Goal: Check status: Check status

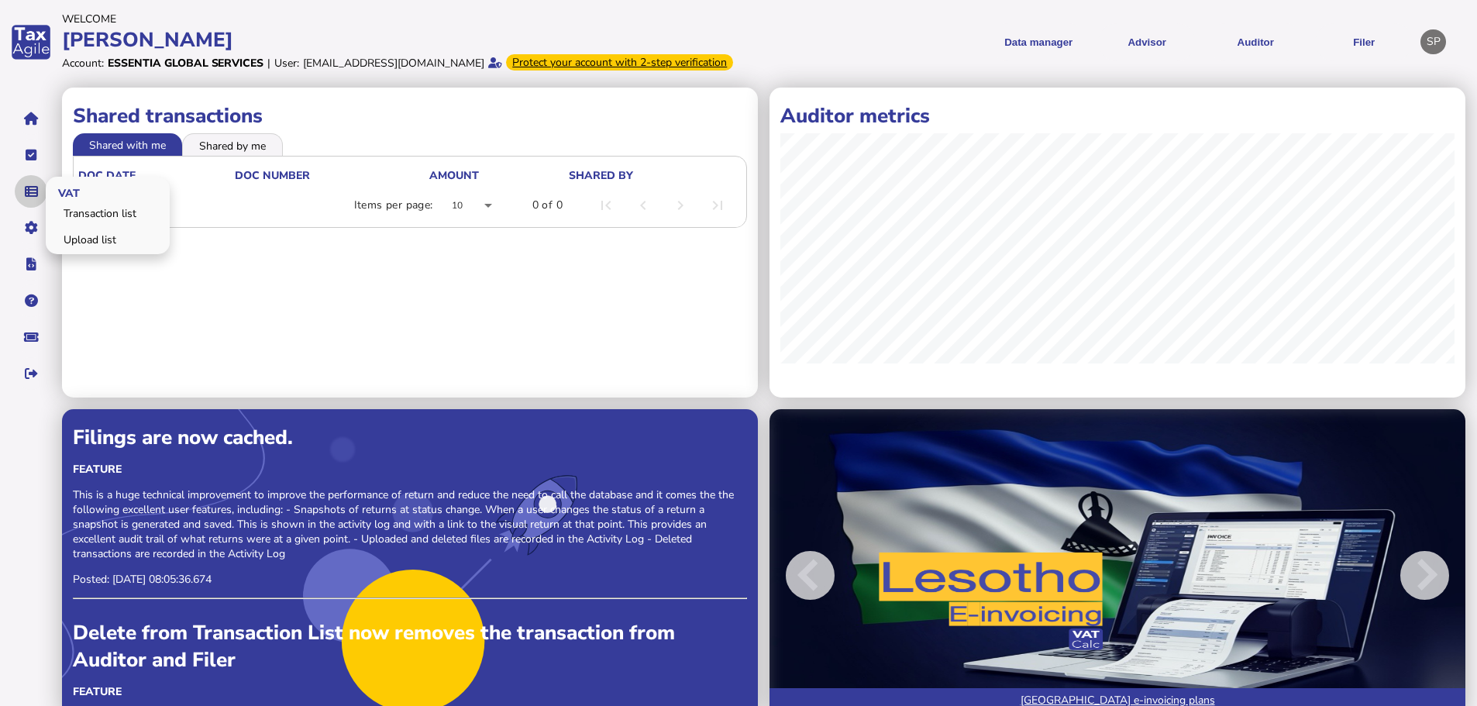
click at [39, 204] on button "navigate application pages" at bounding box center [31, 191] width 33 height 33
click at [93, 250] on link "Upload list" at bounding box center [107, 240] width 119 height 24
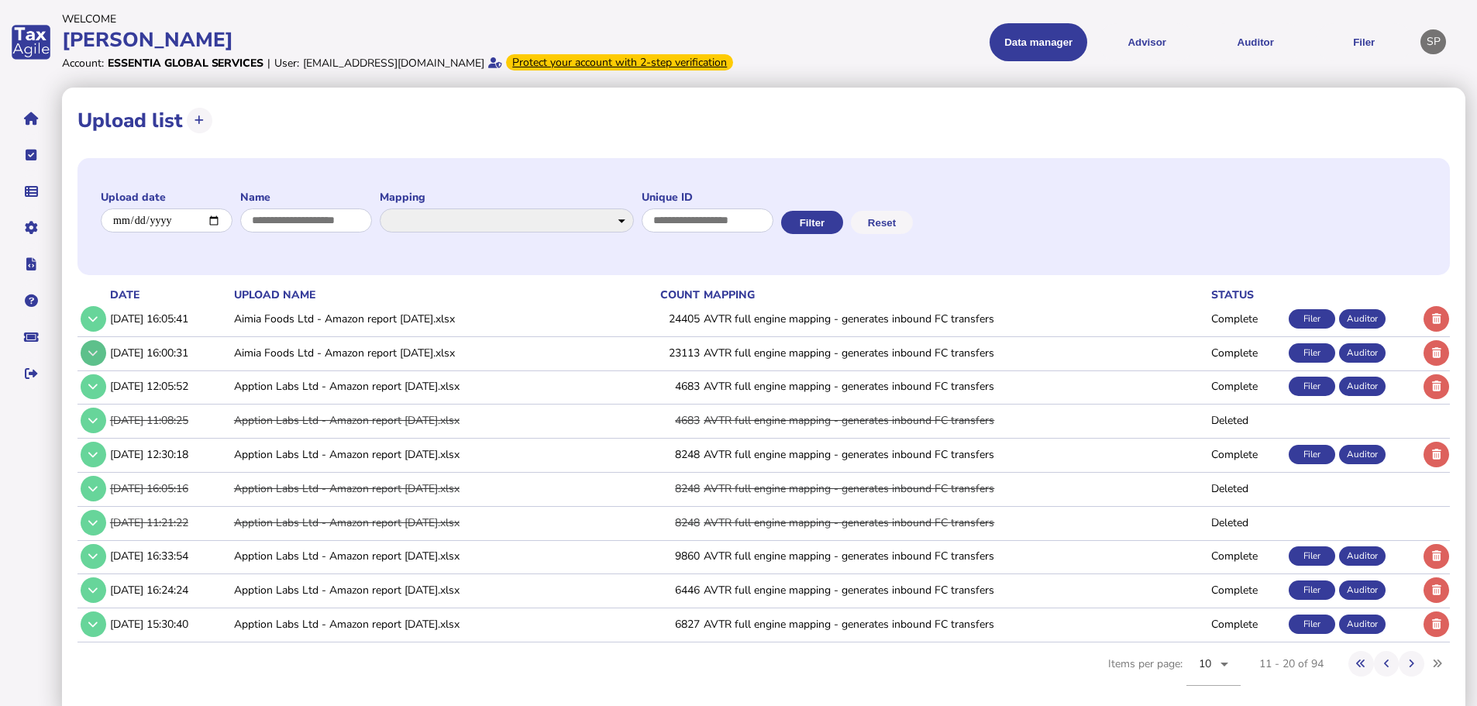
click at [87, 365] on button at bounding box center [94, 353] width 26 height 26
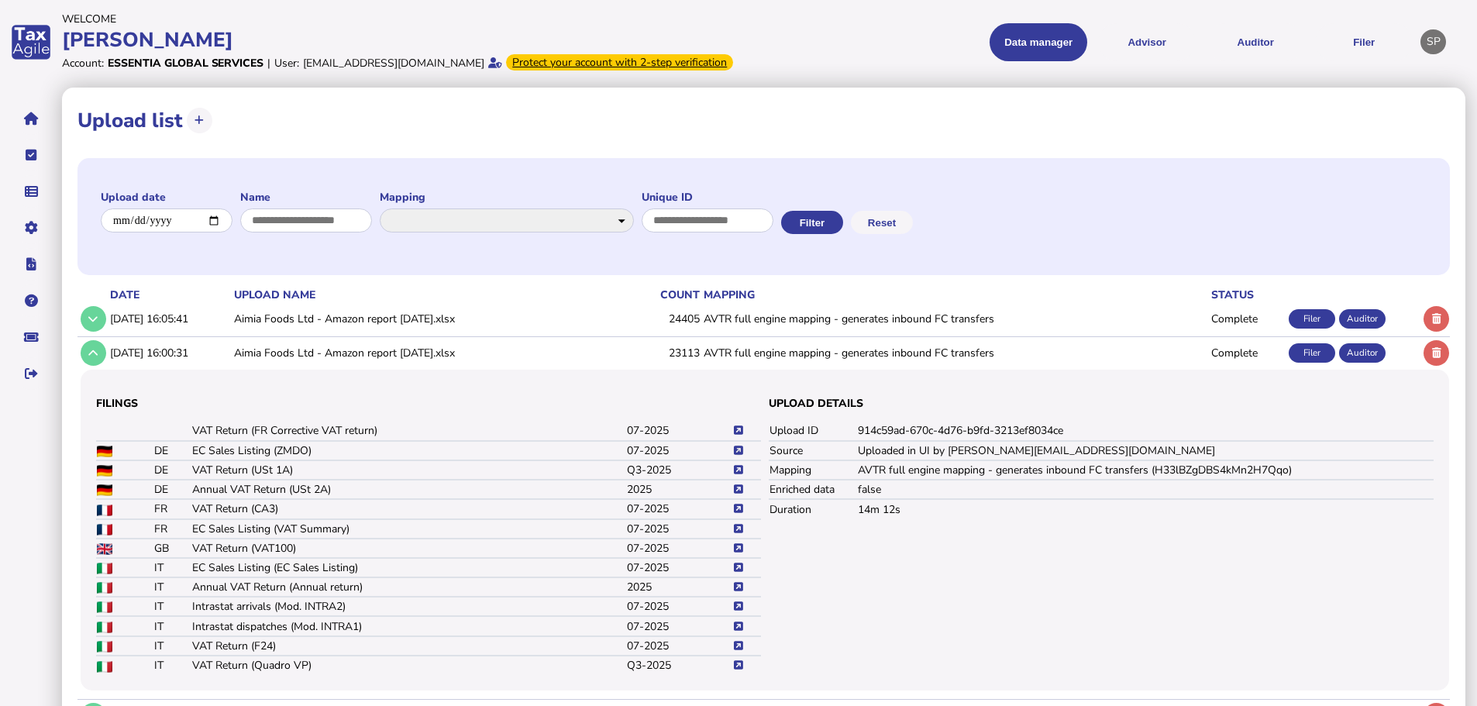
click at [737, 456] on icon at bounding box center [738, 451] width 9 height 10
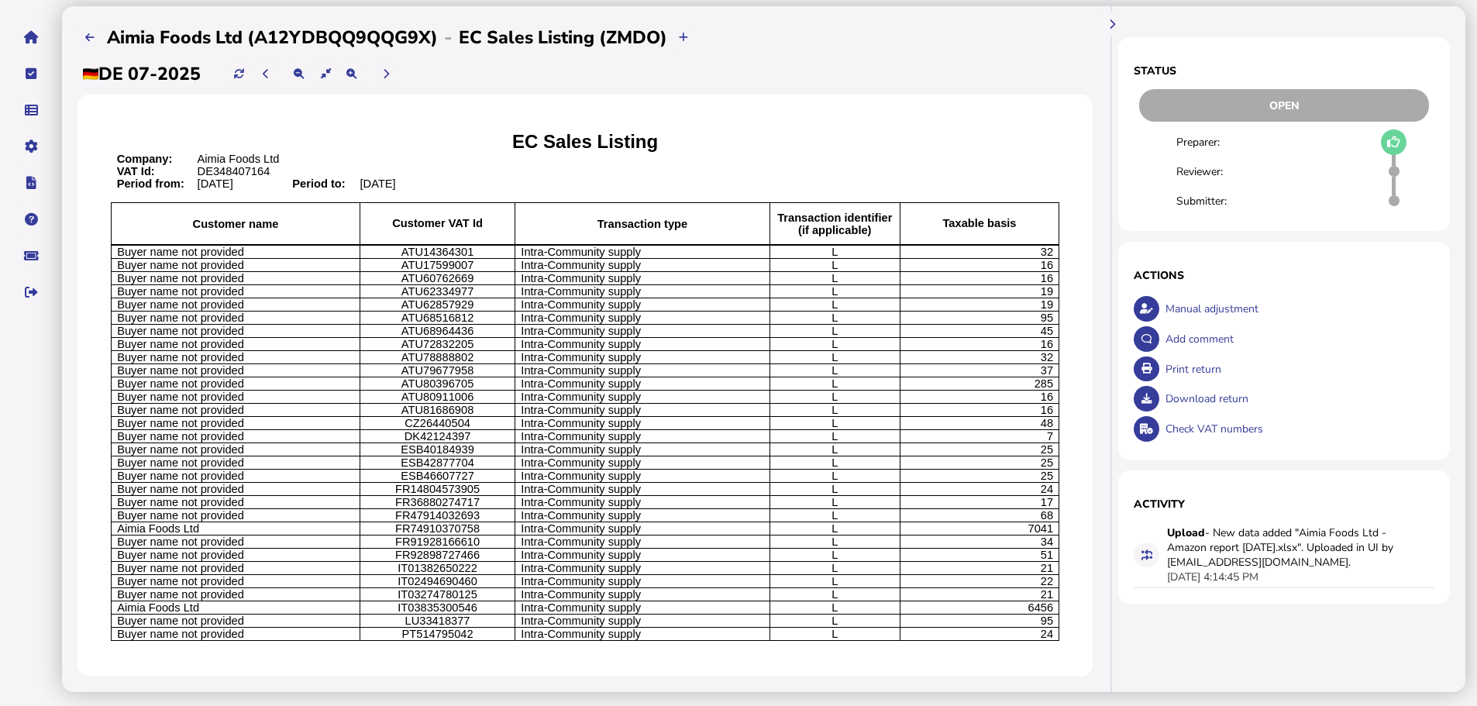
scroll to position [160, 0]
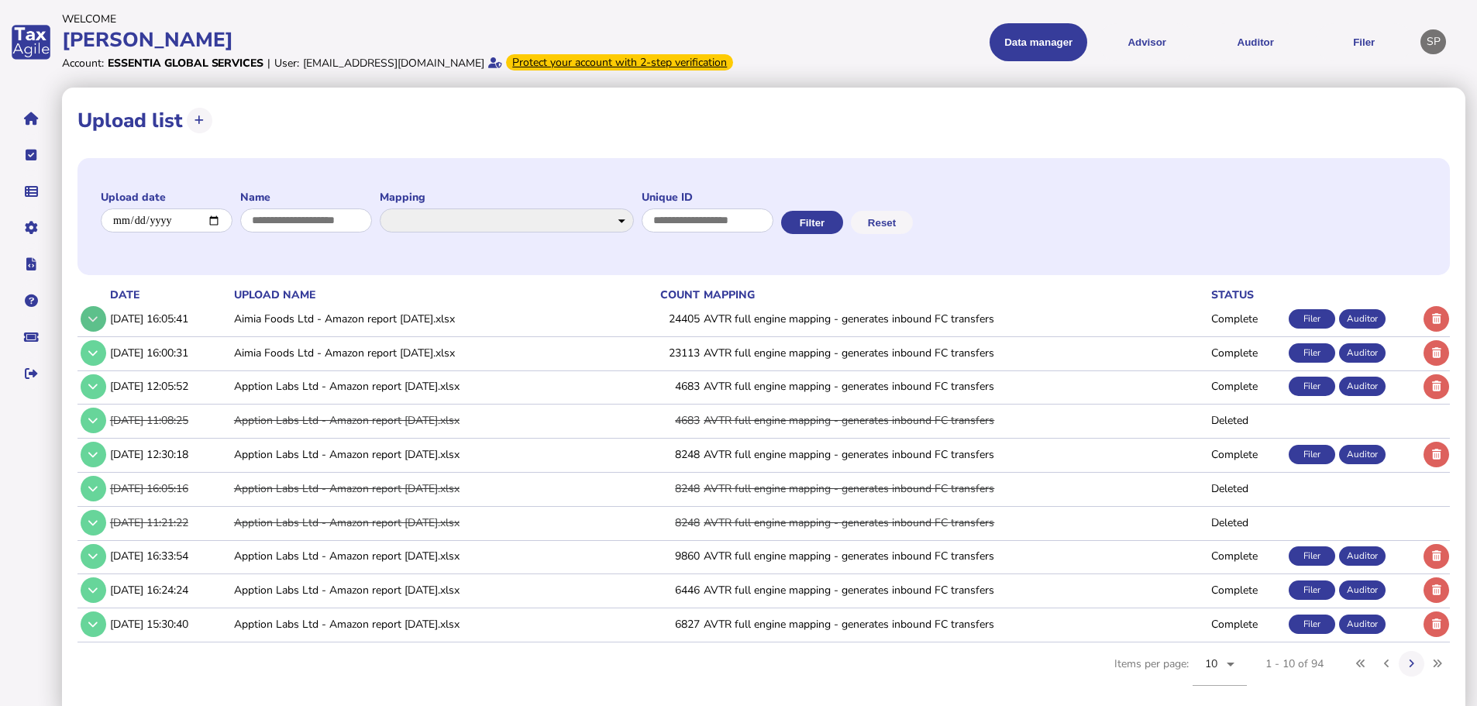
click at [101, 330] on button at bounding box center [94, 319] width 26 height 26
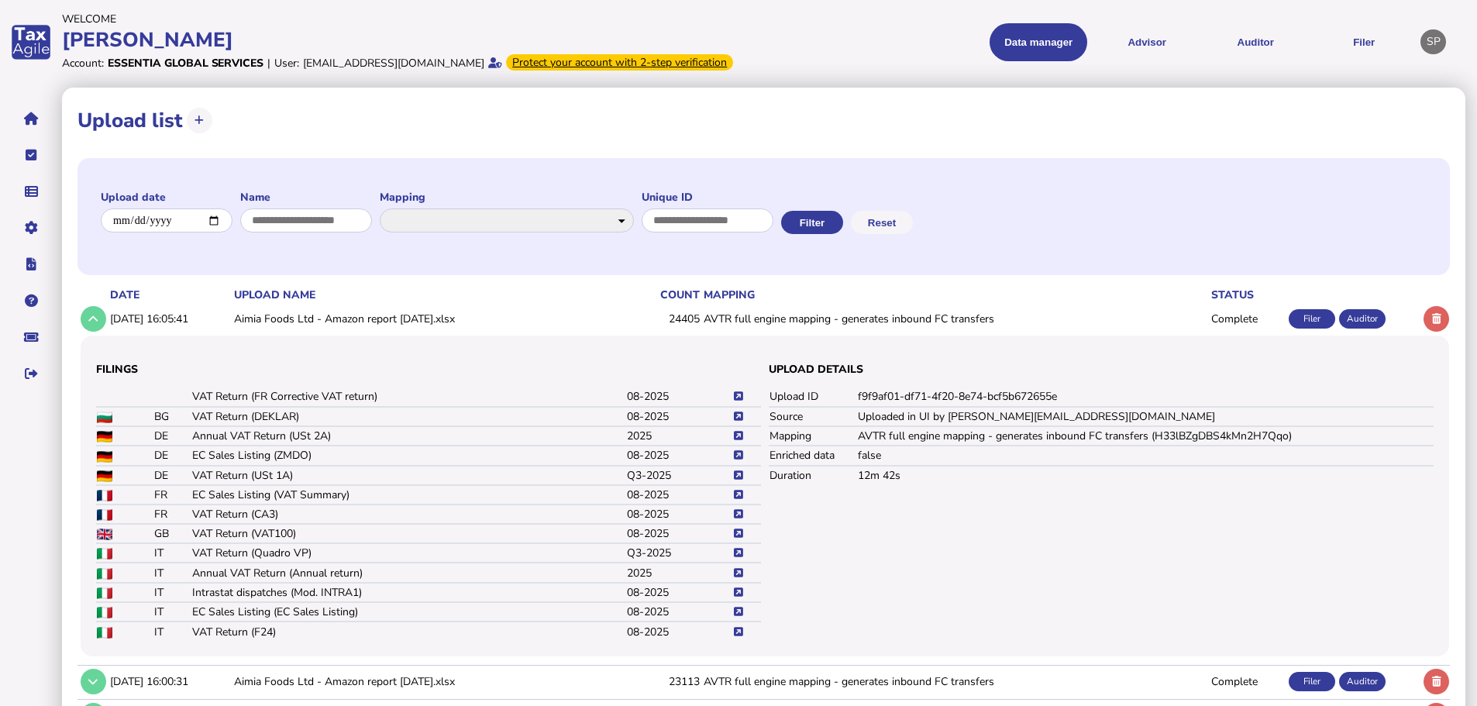
click at [736, 460] on icon at bounding box center [738, 455] width 9 height 10
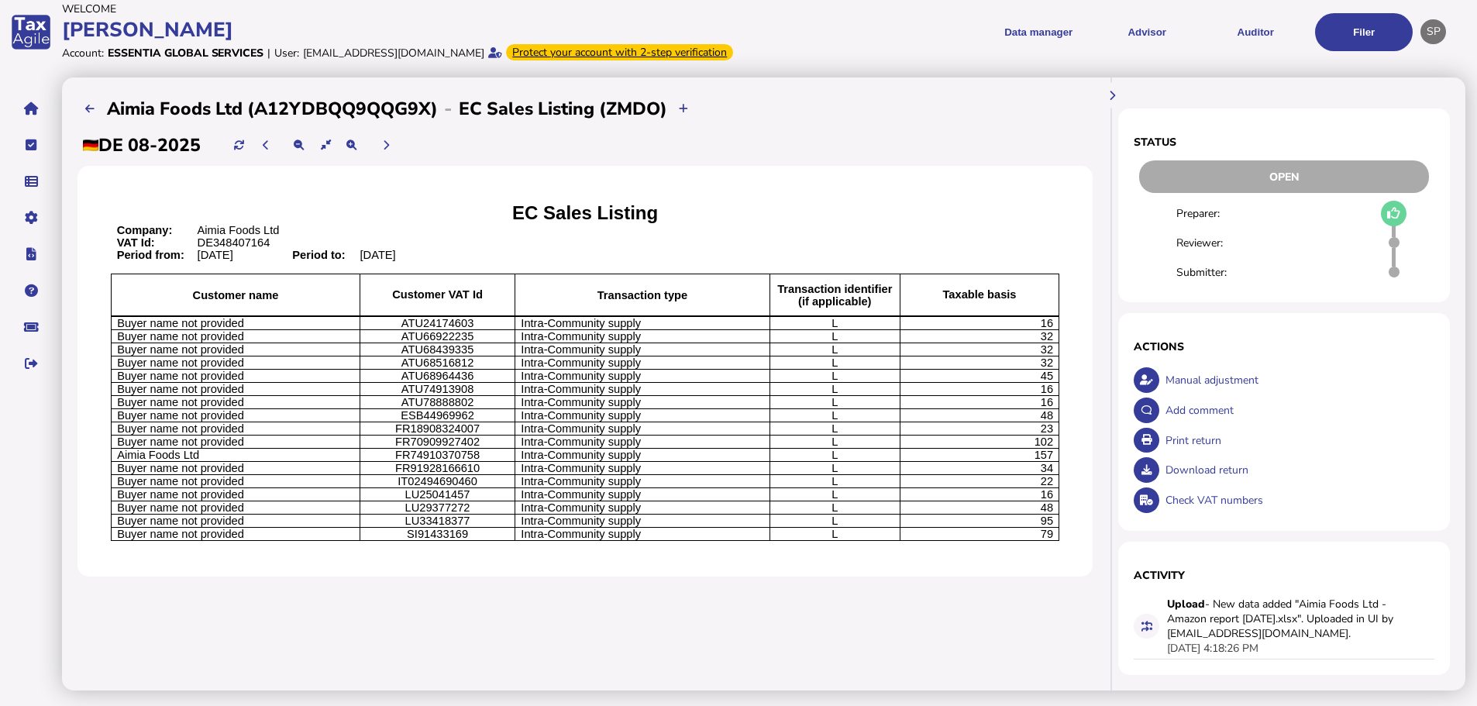
scroll to position [43, 0]
